Goal: Task Accomplishment & Management: Manage account settings

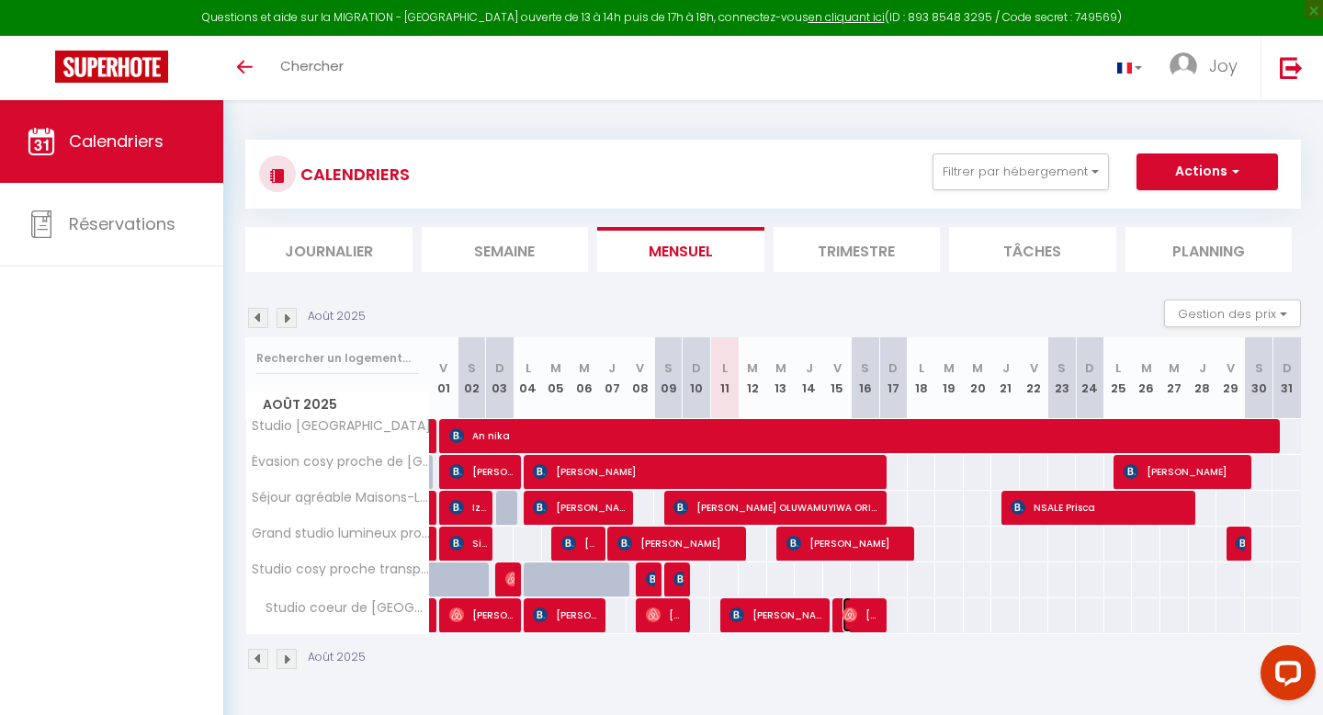
click at [857, 582] on span "[PERSON_NAME]" at bounding box center [861, 614] width 38 height 35
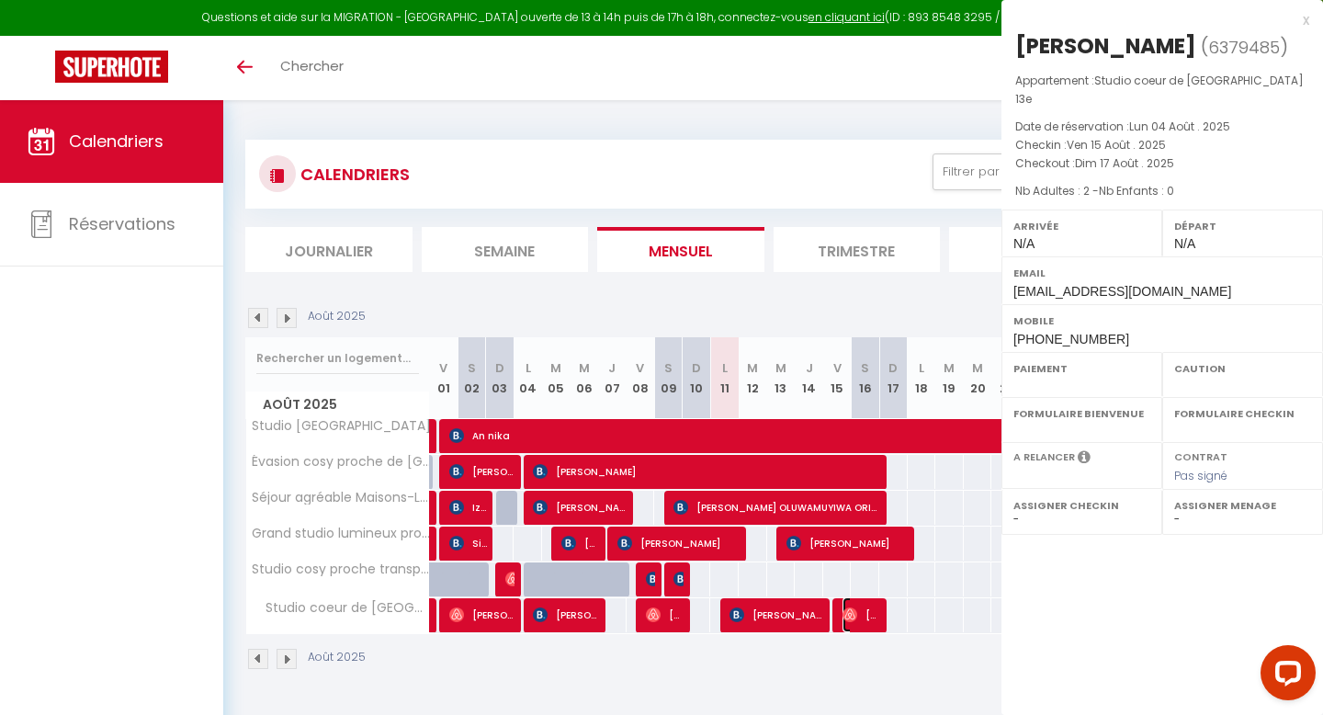
select select "OK"
select select "0"
select select "1"
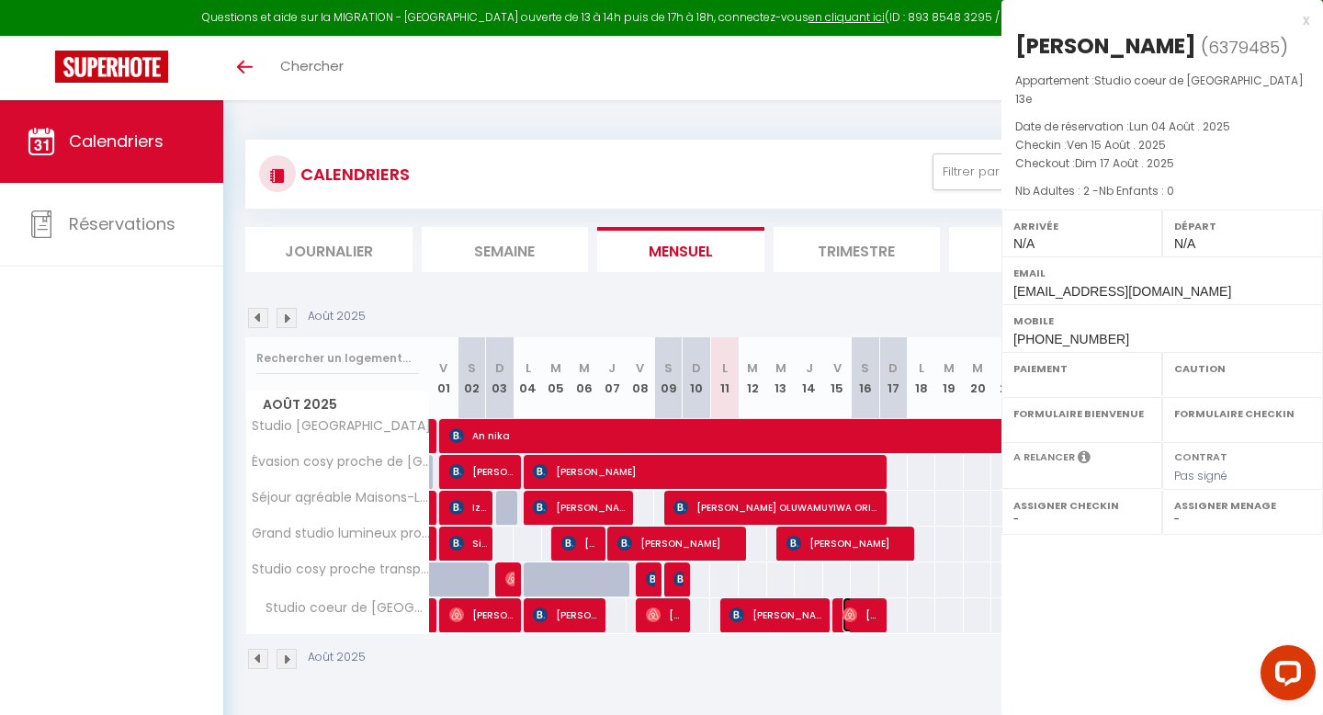
select select
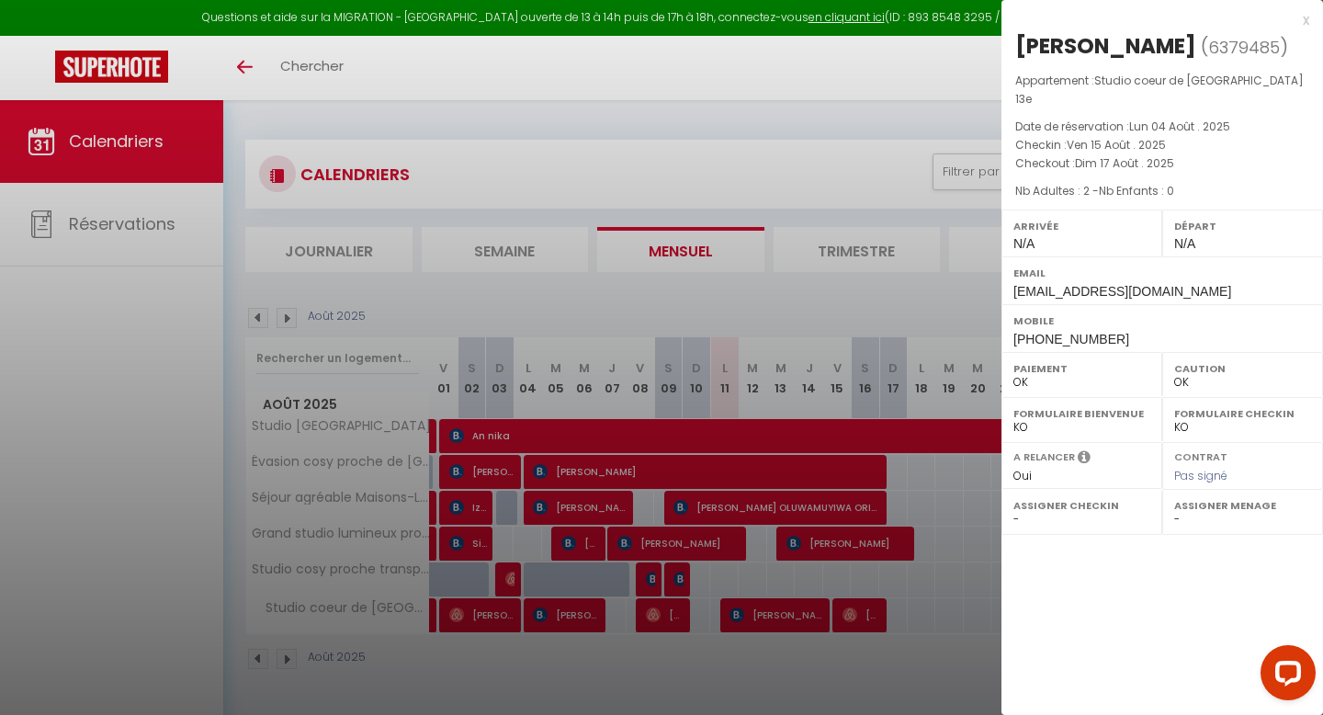
click at [947, 582] on div at bounding box center [661, 357] width 1323 height 715
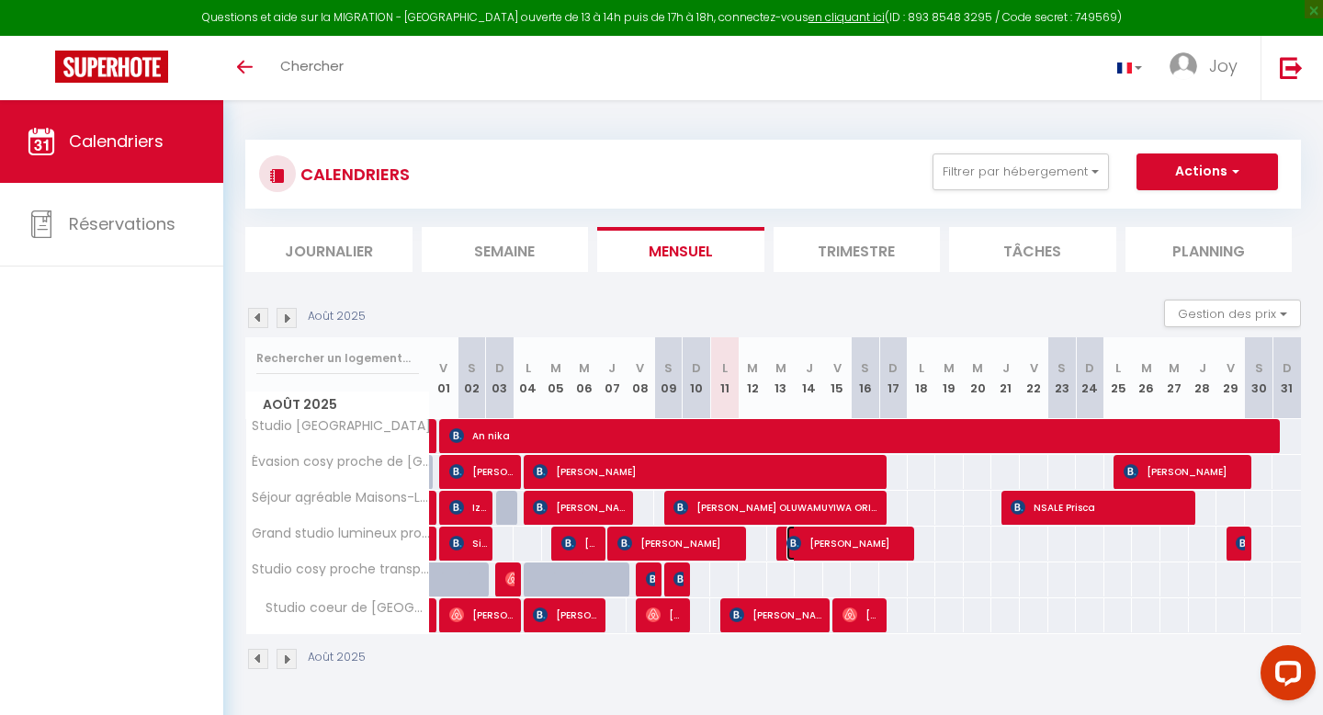
click at [893, 545] on span "[PERSON_NAME]" at bounding box center [847, 542] width 123 height 35
select select "KO"
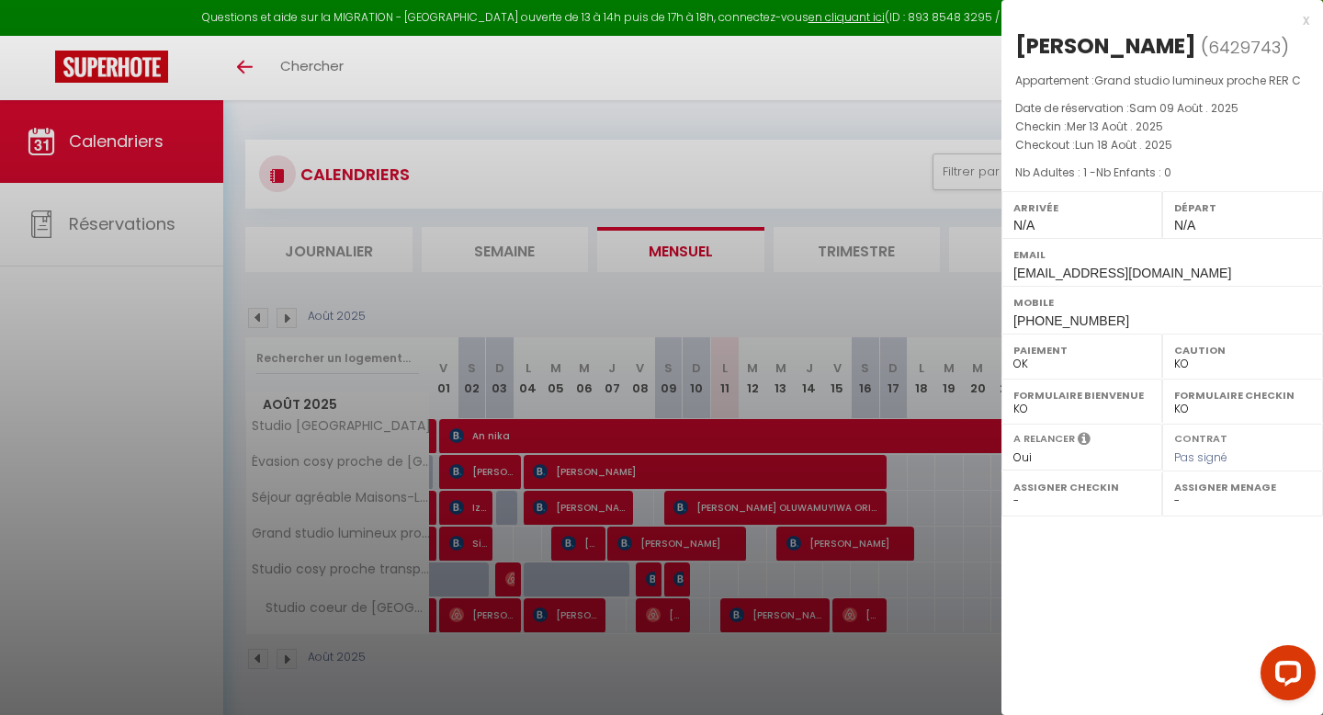
click at [953, 569] on div at bounding box center [661, 357] width 1323 height 715
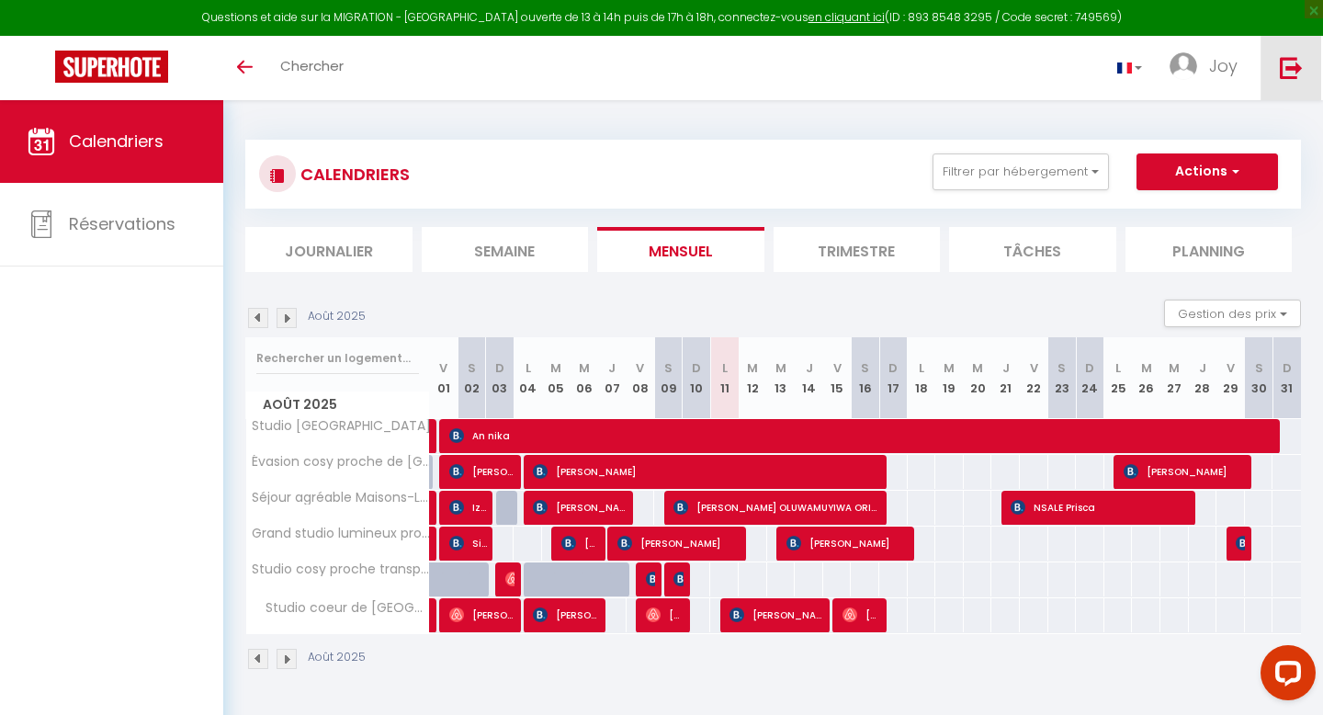
click at [1102, 62] on img at bounding box center [1291, 67] width 23 height 23
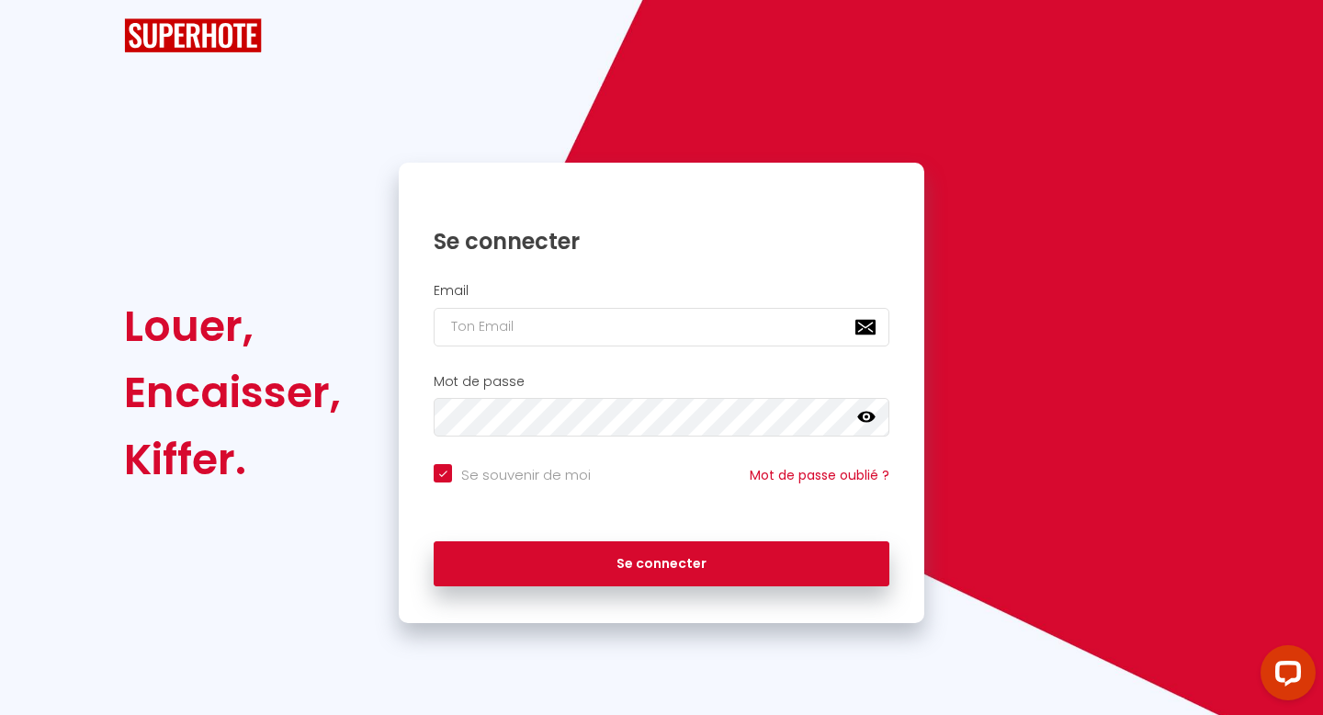
checkbox input "true"
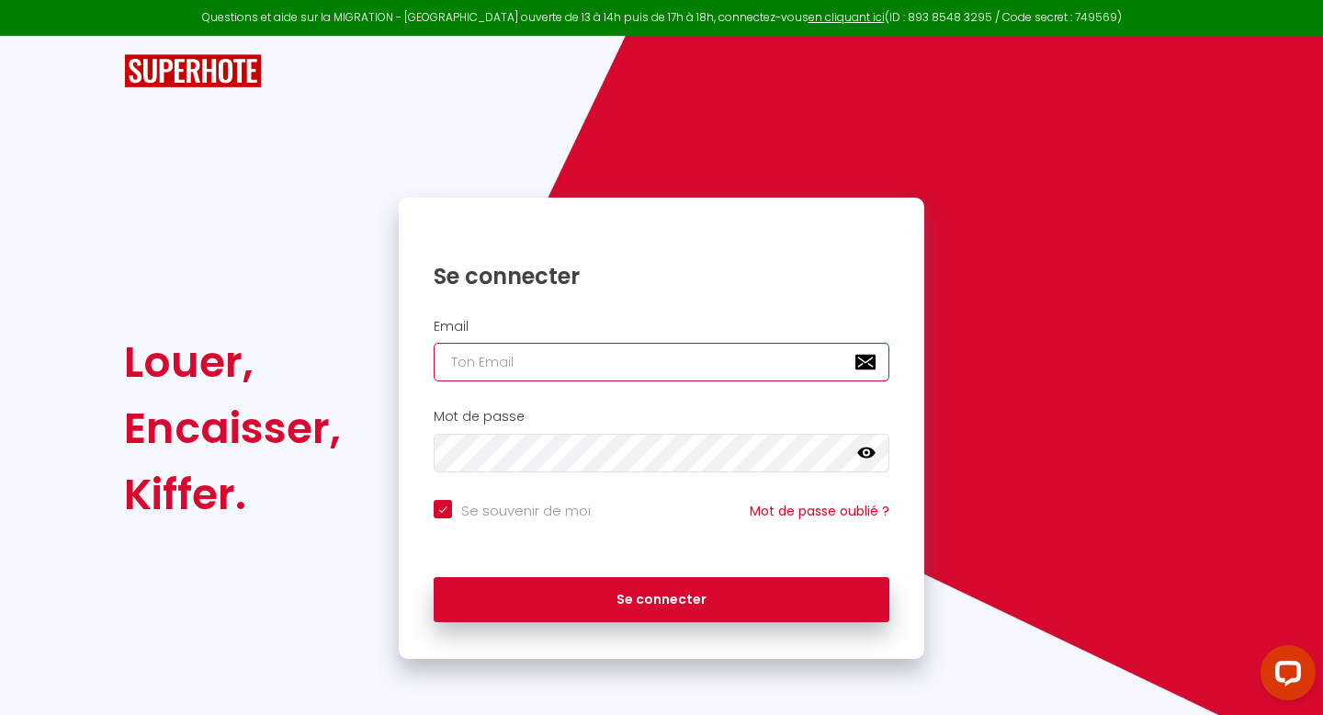
click at [791, 345] on input "email" at bounding box center [662, 362] width 456 height 39
type input "[EMAIL_ADDRESS][DOMAIN_NAME]"
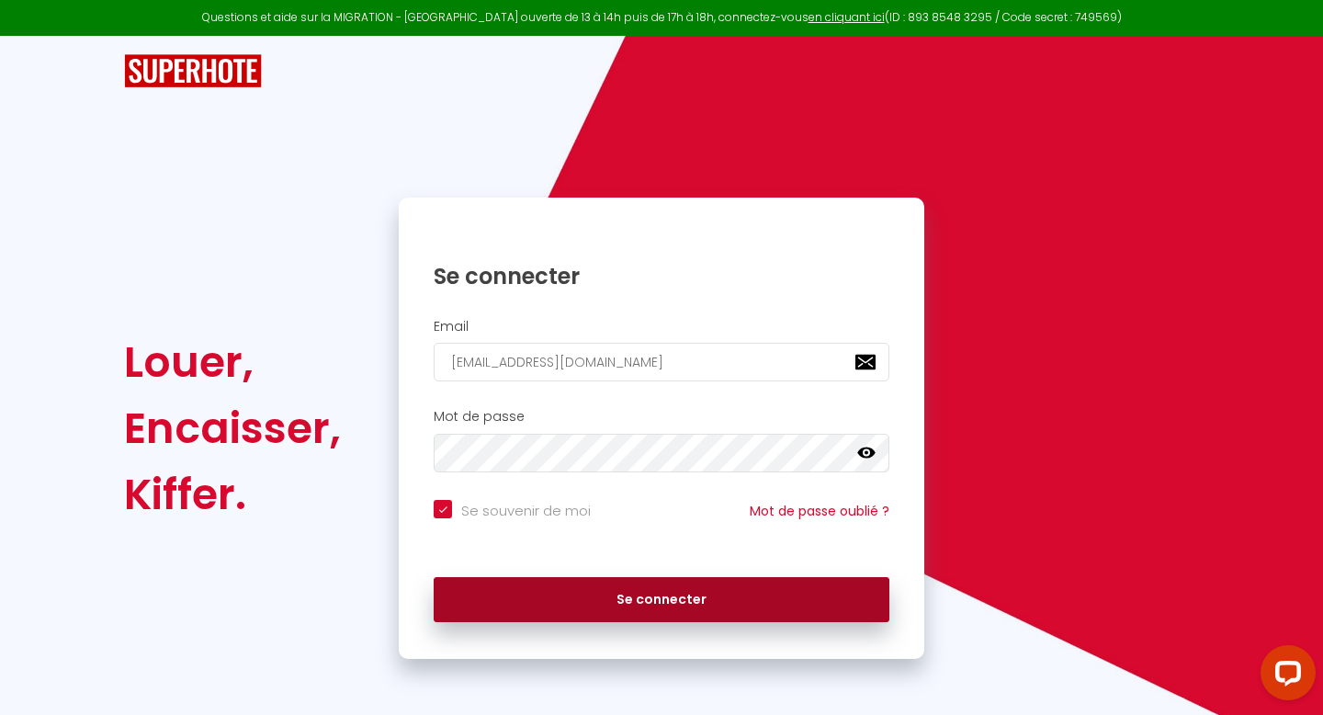
click at [621, 582] on button "Se connecter" at bounding box center [662, 600] width 456 height 46
checkbox input "true"
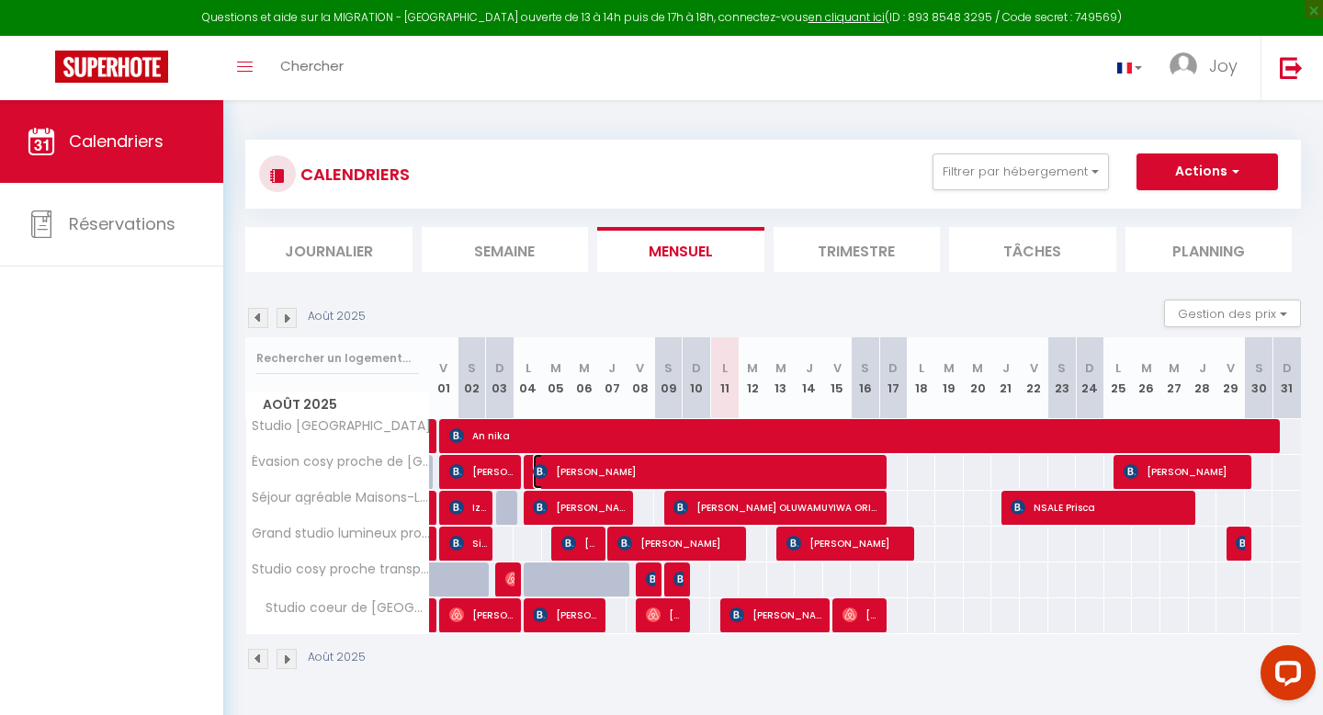
click at [870, 477] on span "[PERSON_NAME]" at bounding box center [708, 471] width 351 height 35
select select "OK"
select select "0"
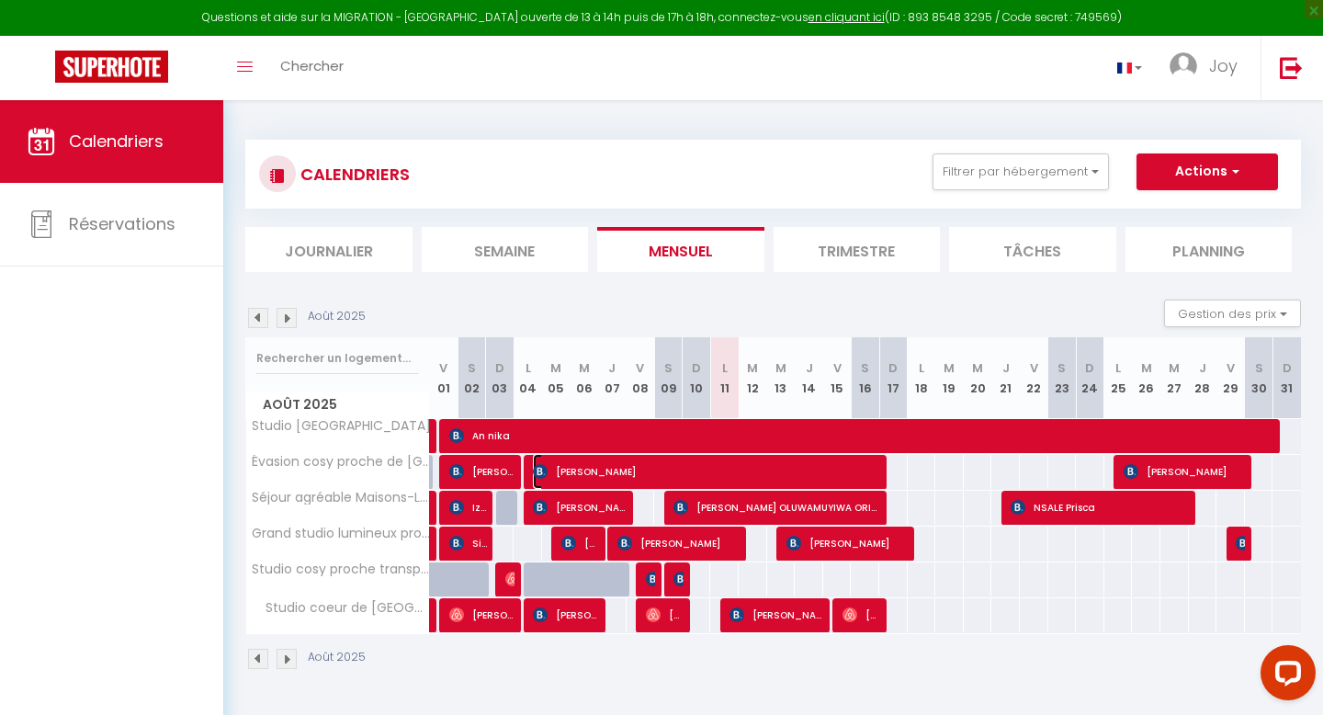
select select "1"
select select
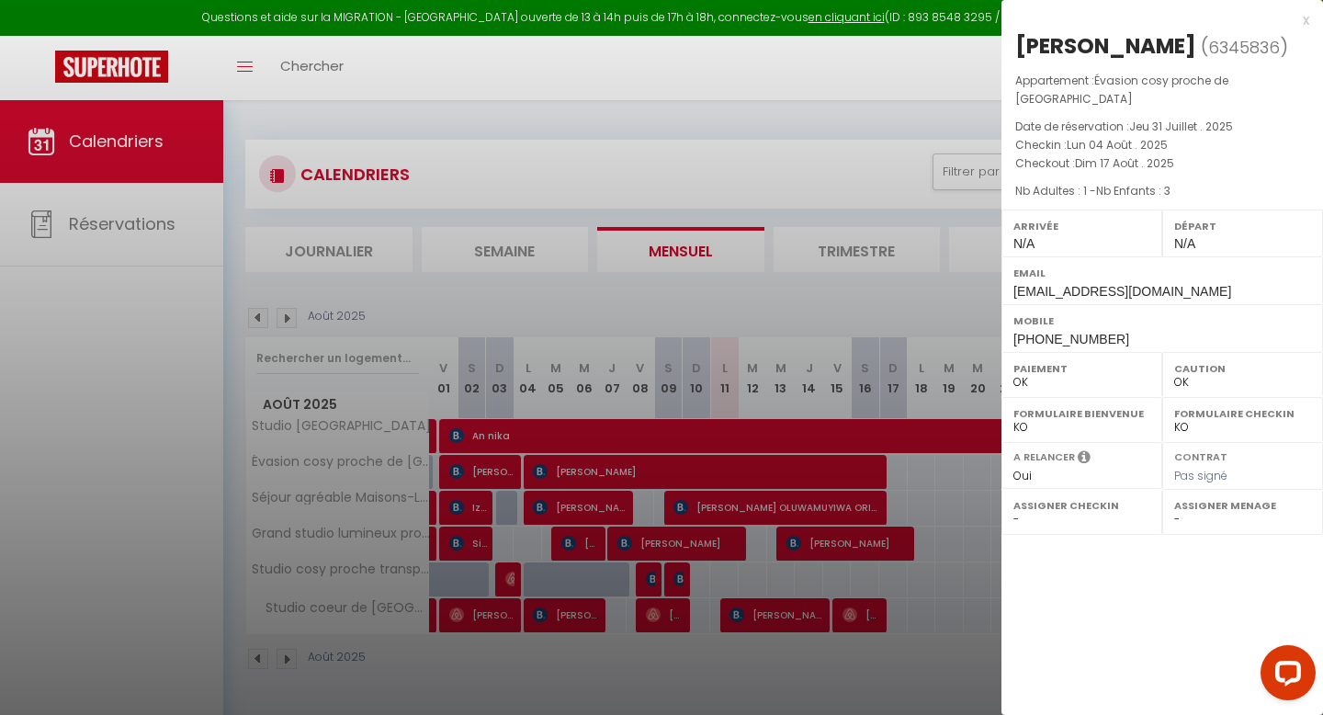
click at [868, 496] on div at bounding box center [661, 357] width 1323 height 715
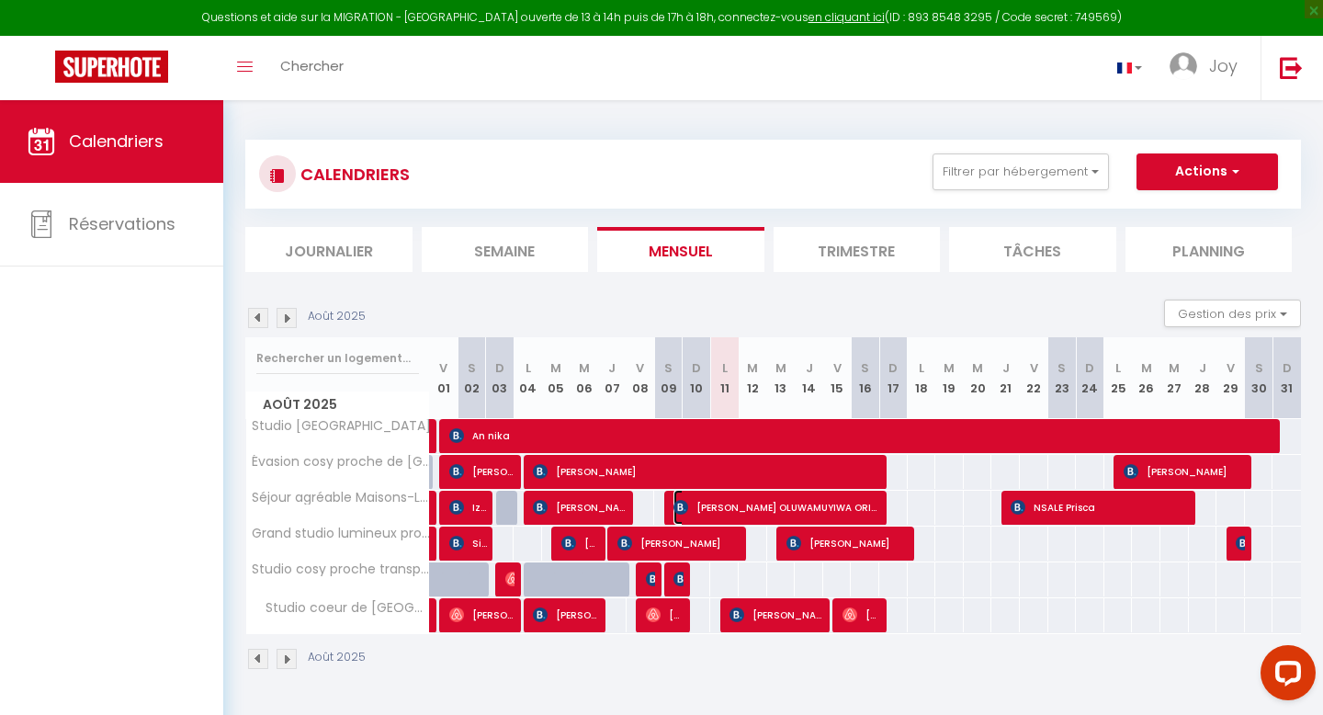
click at [868, 504] on span "[PERSON_NAME] OLUWAMUYIWA ORIMOLOYE" at bounding box center [777, 507] width 209 height 35
select select "KO"
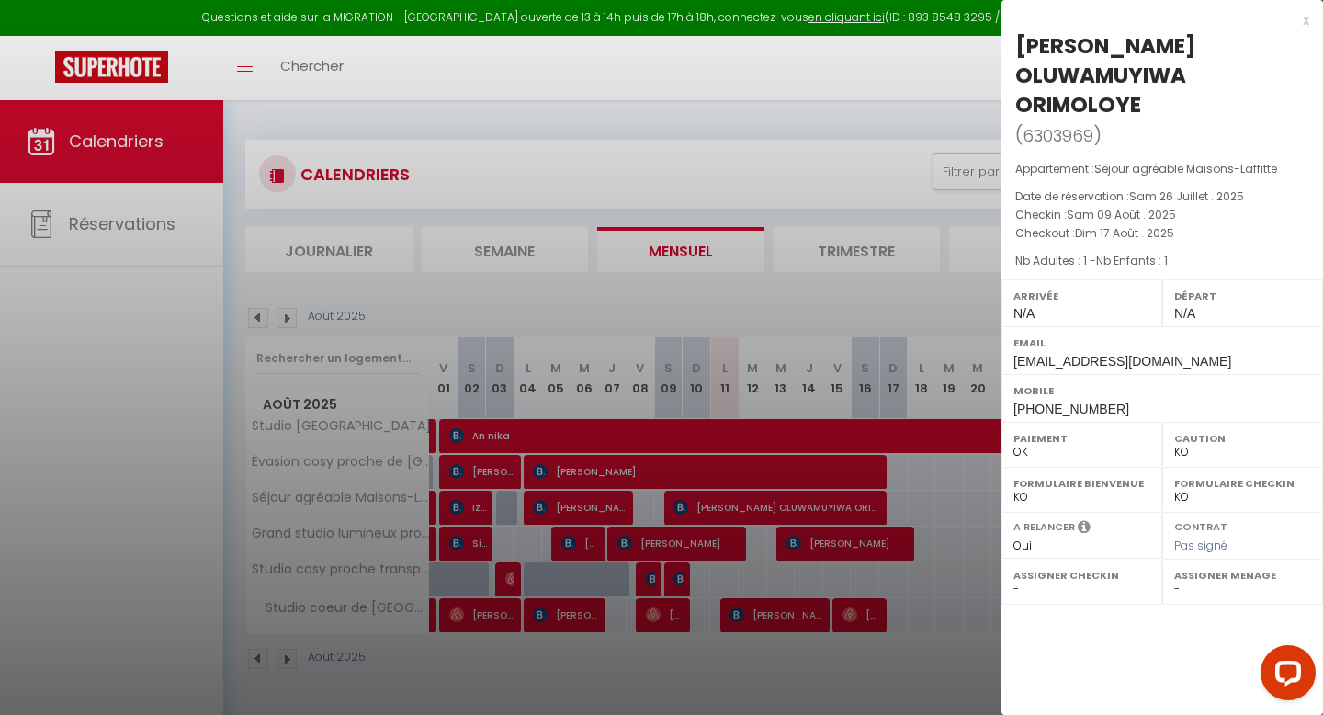
click at [864, 526] on div at bounding box center [661, 357] width 1323 height 715
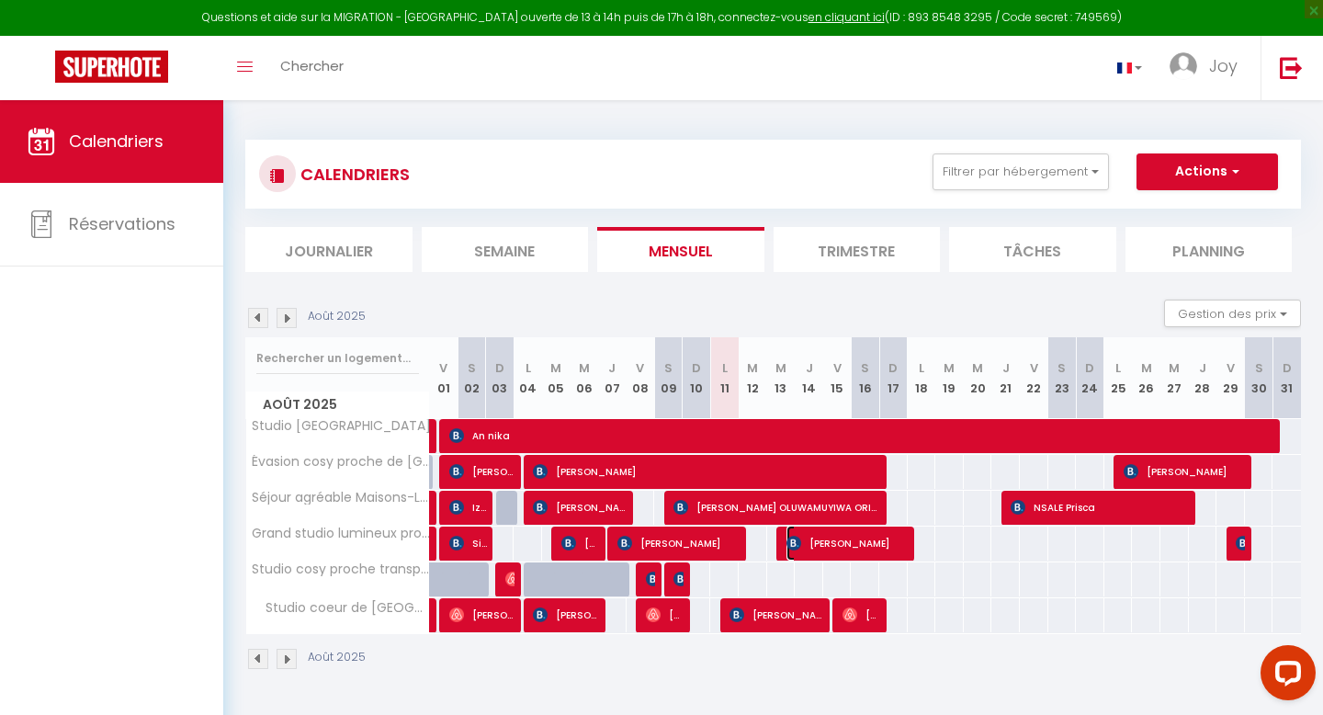
click at [786, 545] on img at bounding box center [793, 543] width 15 height 15
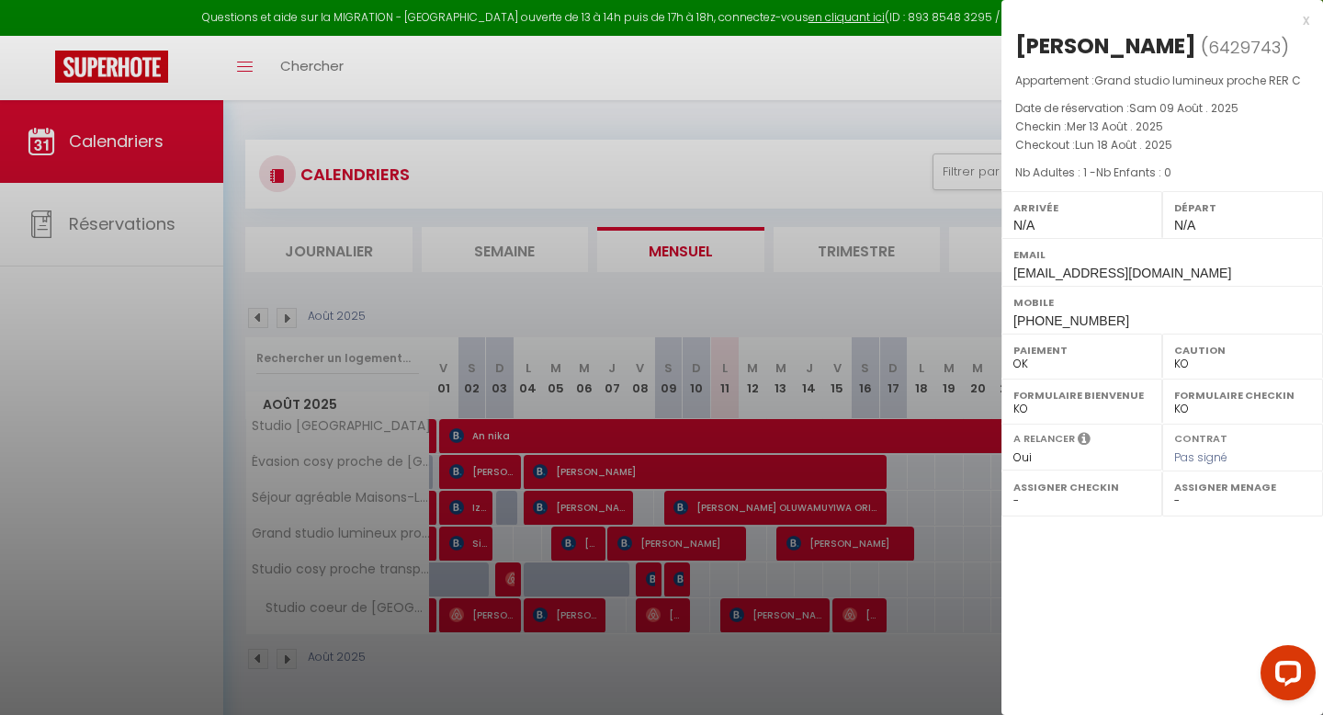
click at [790, 547] on div at bounding box center [661, 357] width 1323 height 715
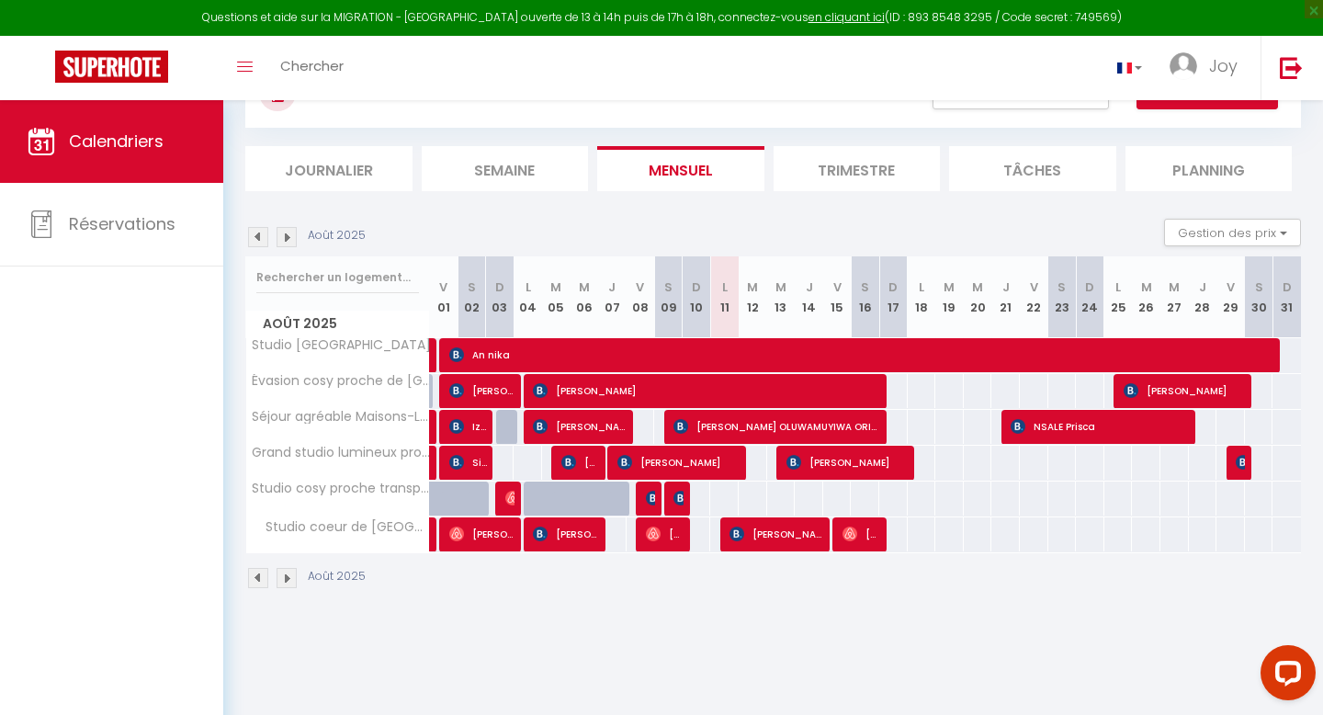
scroll to position [100, 0]
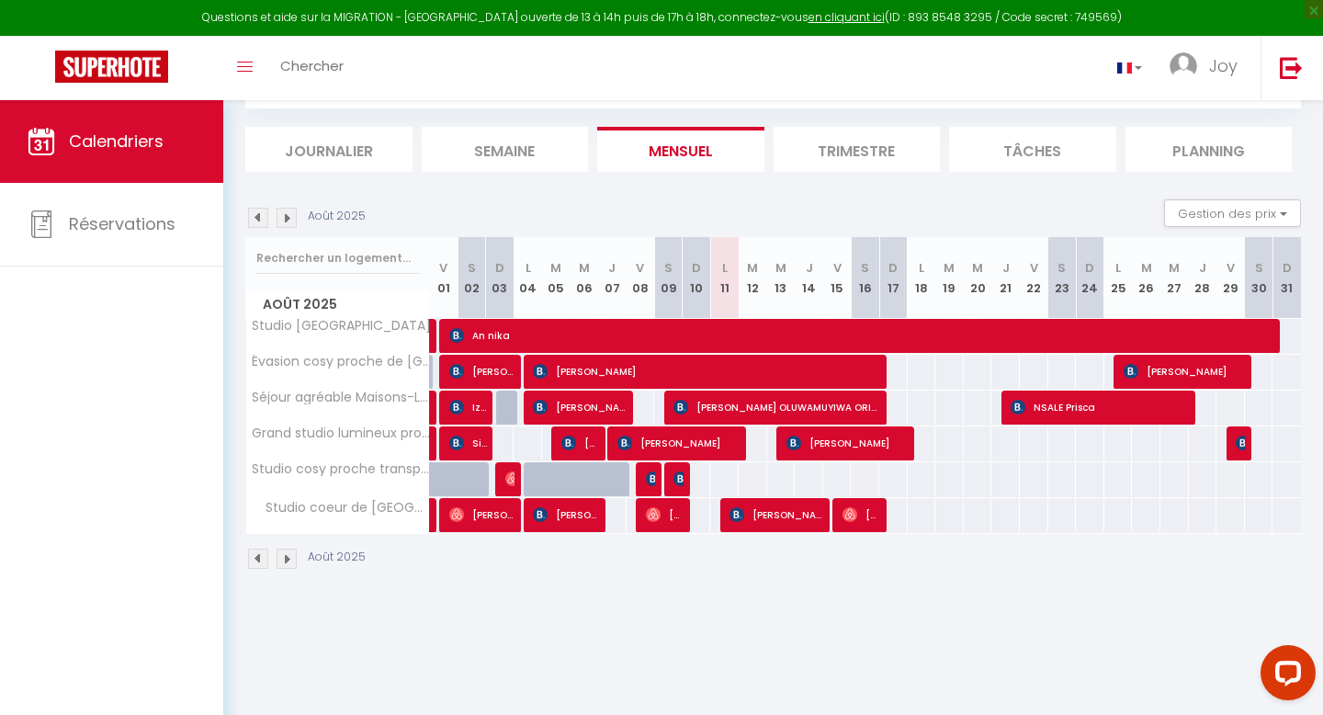
drag, startPoint x: 676, startPoint y: 63, endPoint x: 676, endPoint y: 2, distance: 61.6
click at [676, 41] on div "Toggle menubar Chercher BUTTON Joy Paramètres" at bounding box center [721, 68] width 1176 height 64
click at [1102, 13] on span "×" at bounding box center [1314, 9] width 18 height 18
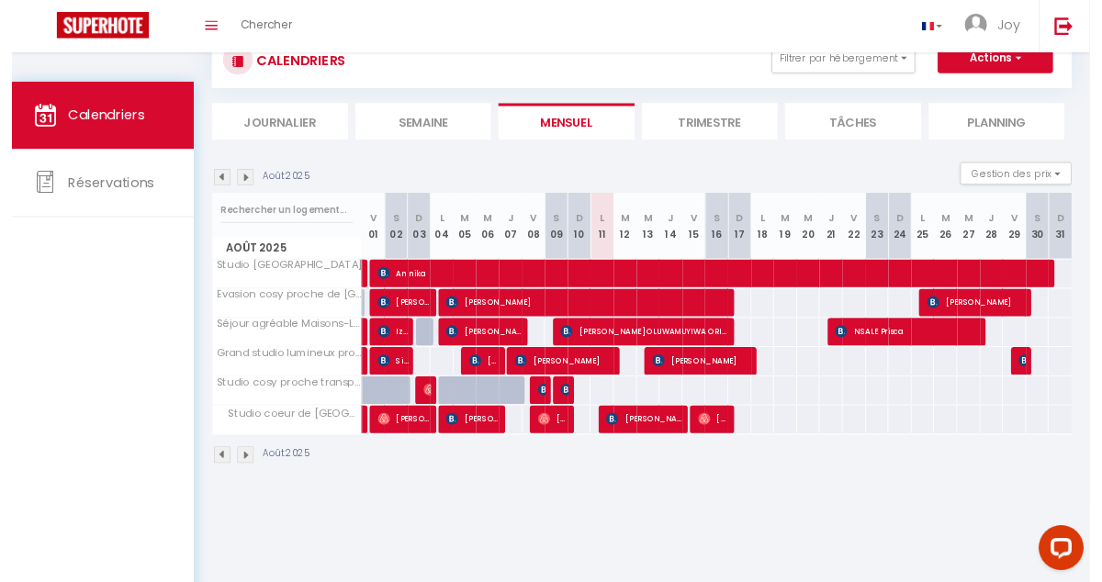
scroll to position [64, 0]
